Goal: Information Seeking & Learning: Learn about a topic

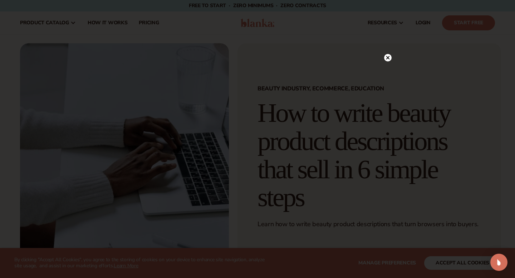
click at [386, 59] on icon at bounding box center [388, 58] width 4 height 4
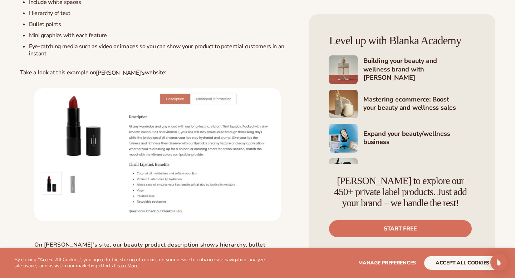
scroll to position [2473, 0]
